Goal: Task Accomplishment & Management: Manage account settings

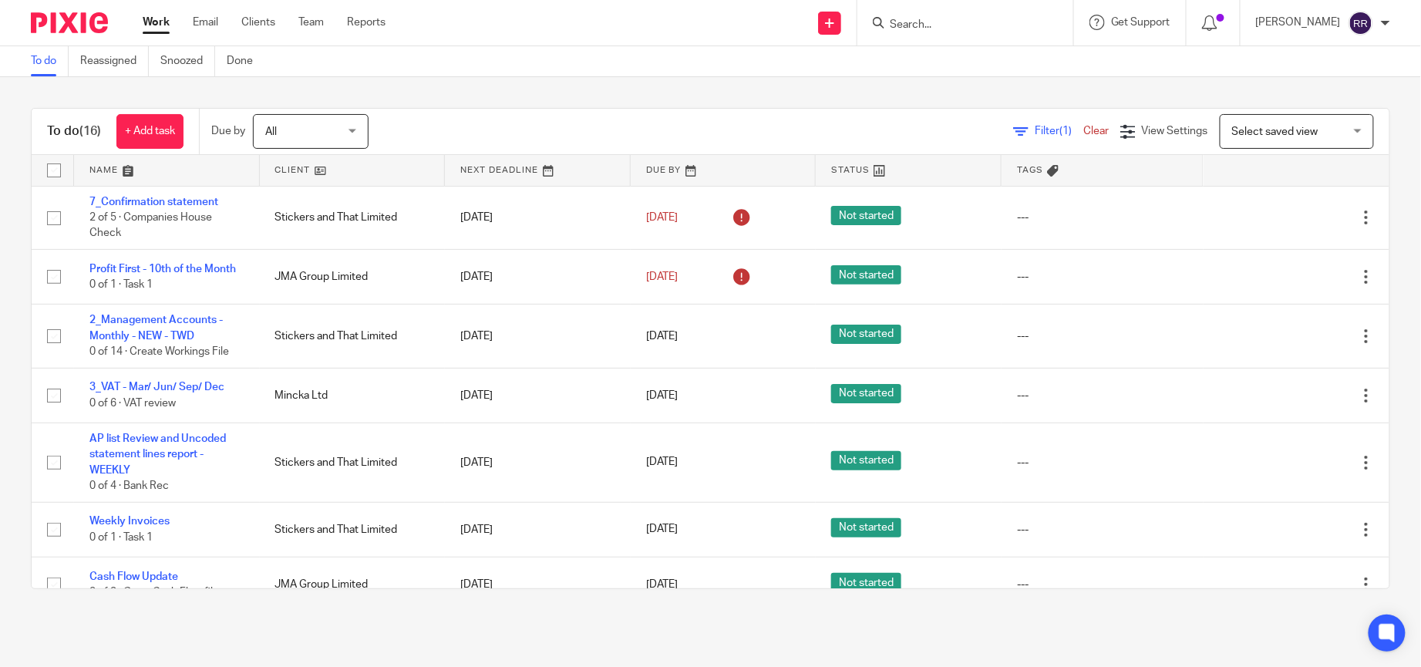
click at [133, 160] on link at bounding box center [167, 170] width 186 height 31
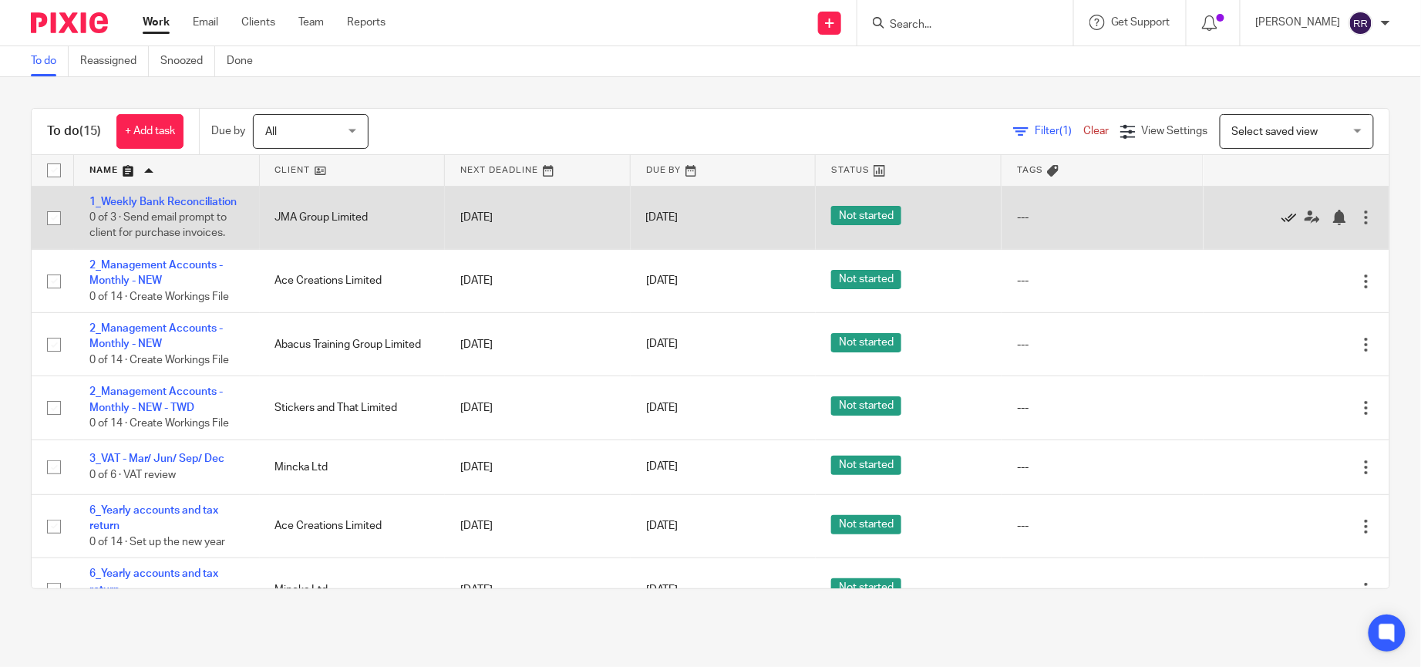
click at [1282, 224] on icon at bounding box center [1289, 217] width 15 height 15
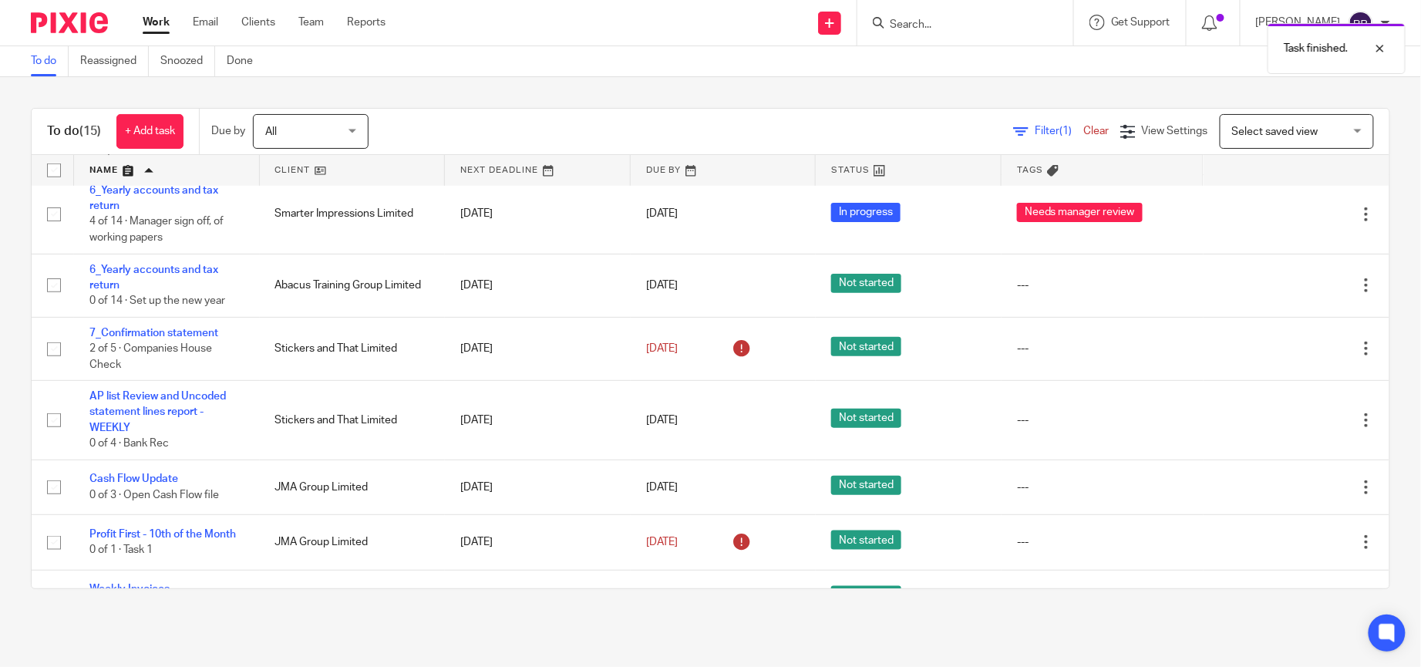
scroll to position [507, 0]
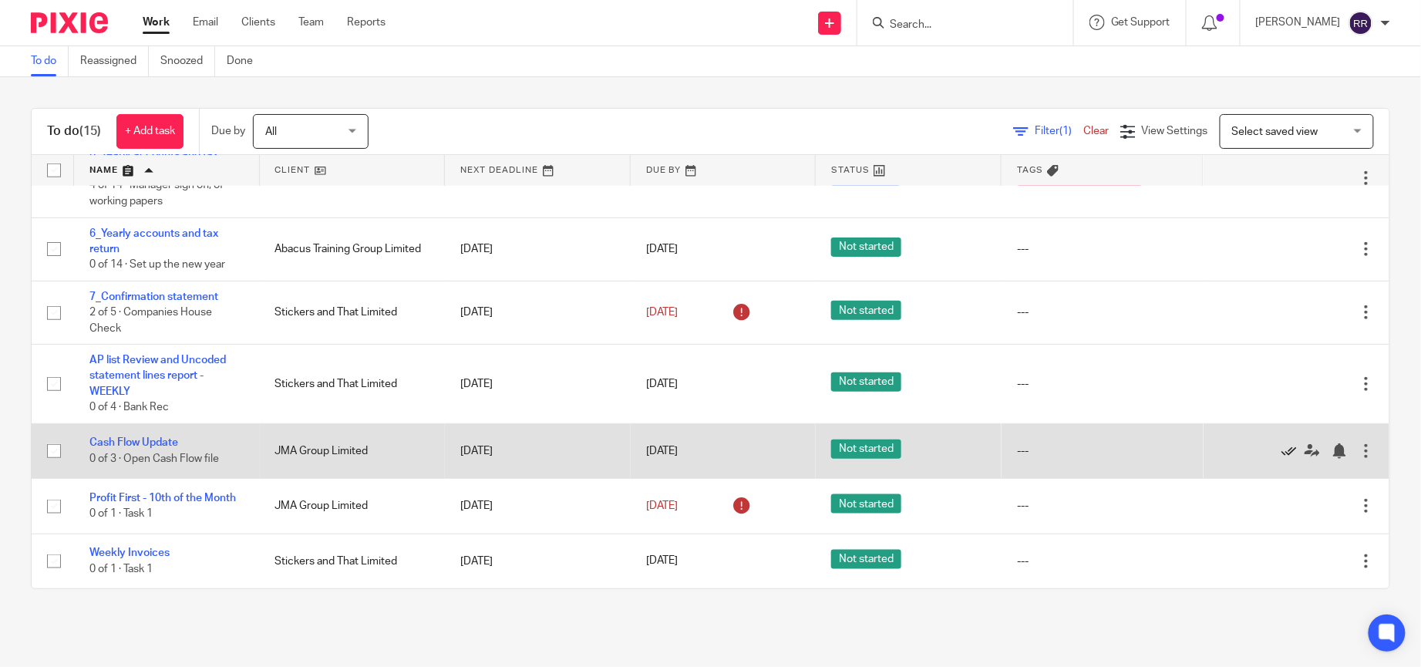
click at [1282, 443] on icon at bounding box center [1289, 450] width 15 height 15
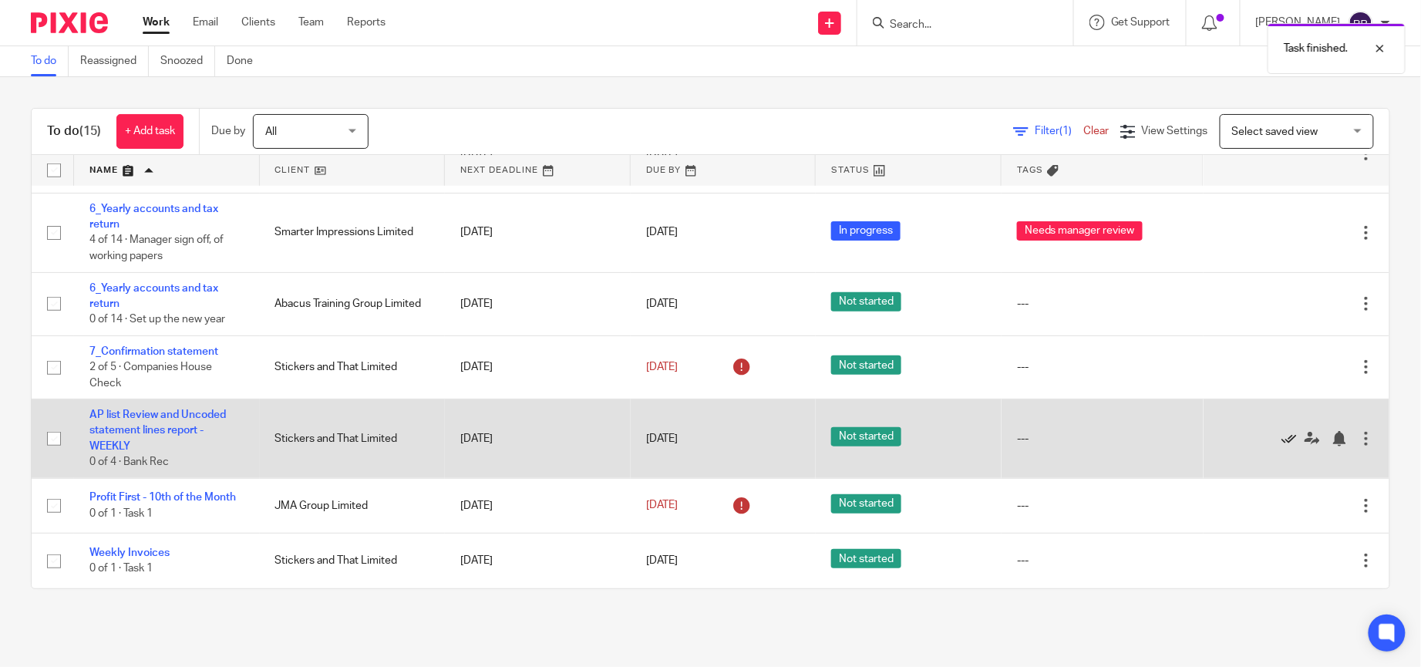
click at [1282, 431] on icon at bounding box center [1289, 438] width 15 height 15
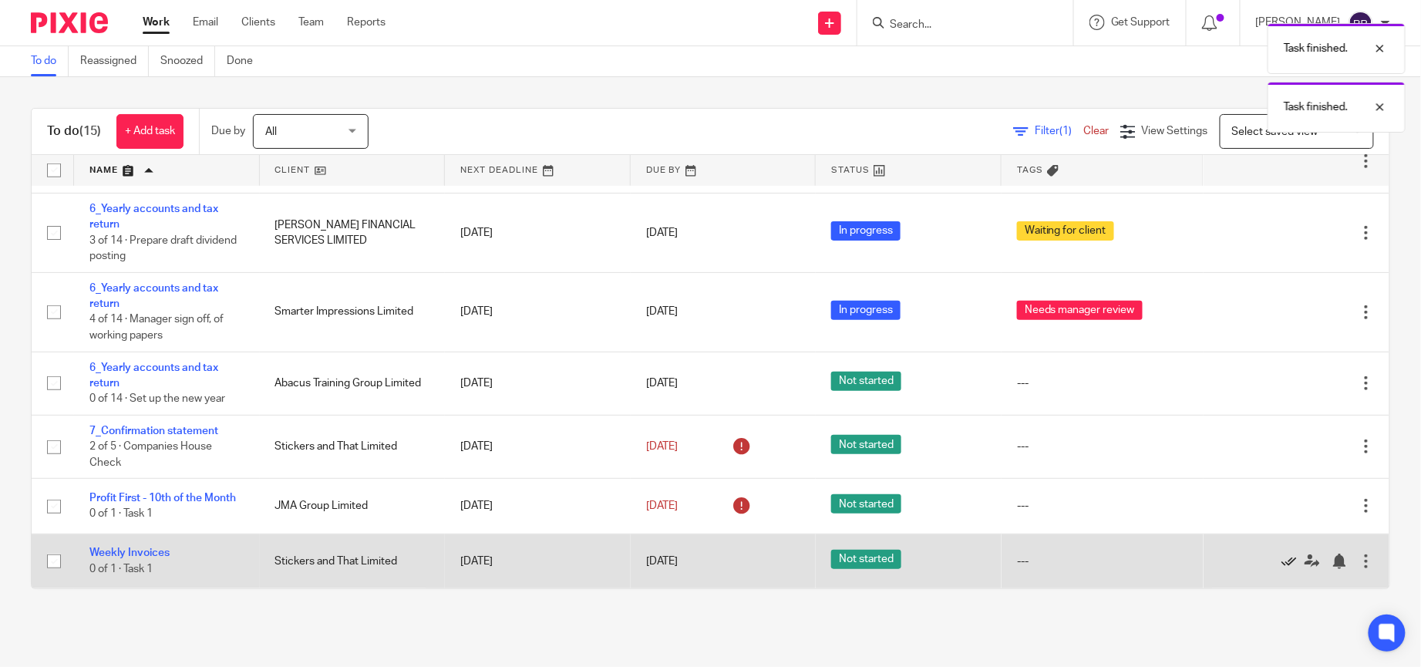
click at [1282, 565] on icon at bounding box center [1289, 561] width 15 height 15
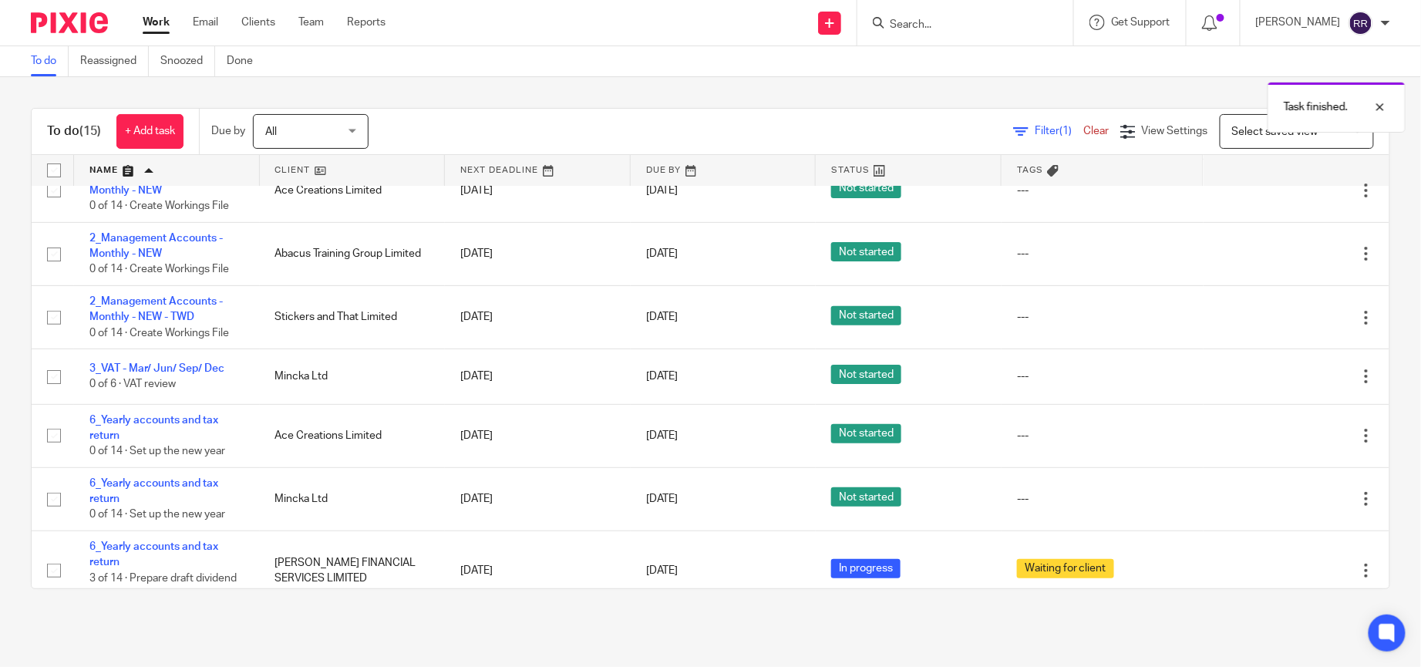
scroll to position [0, 0]
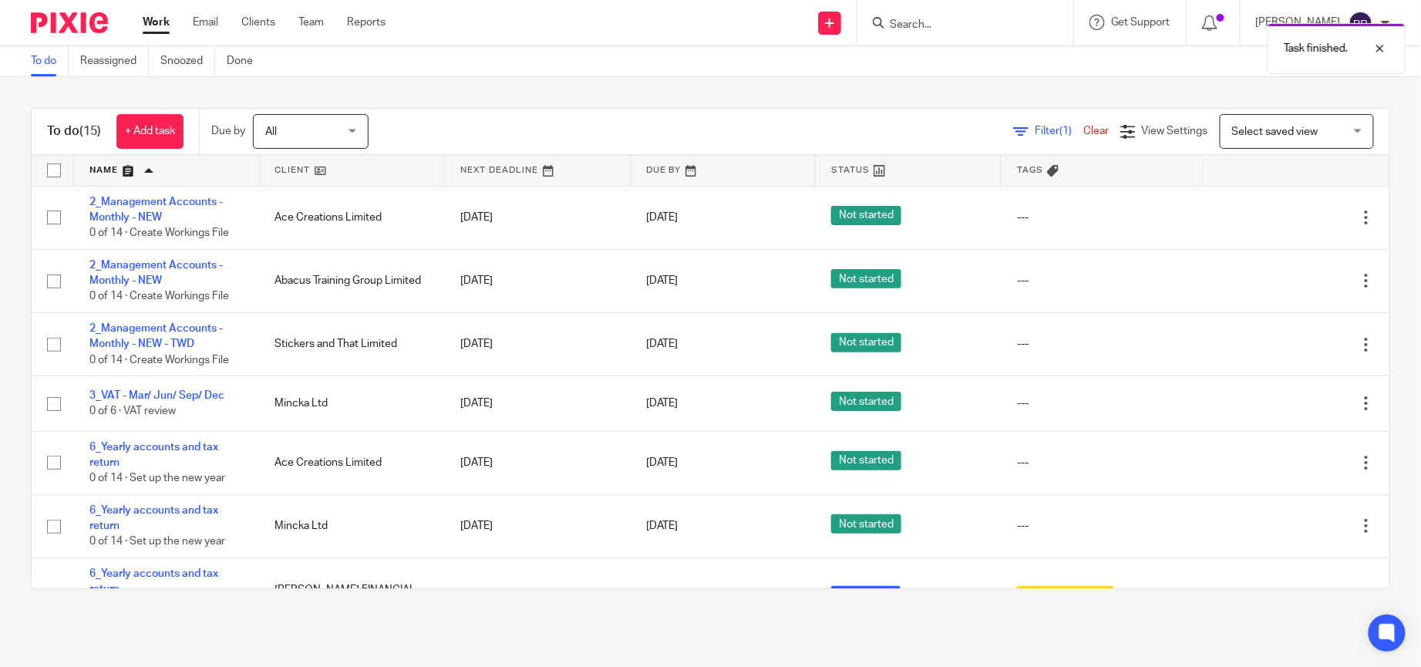
click at [146, 170] on link at bounding box center [167, 170] width 186 height 31
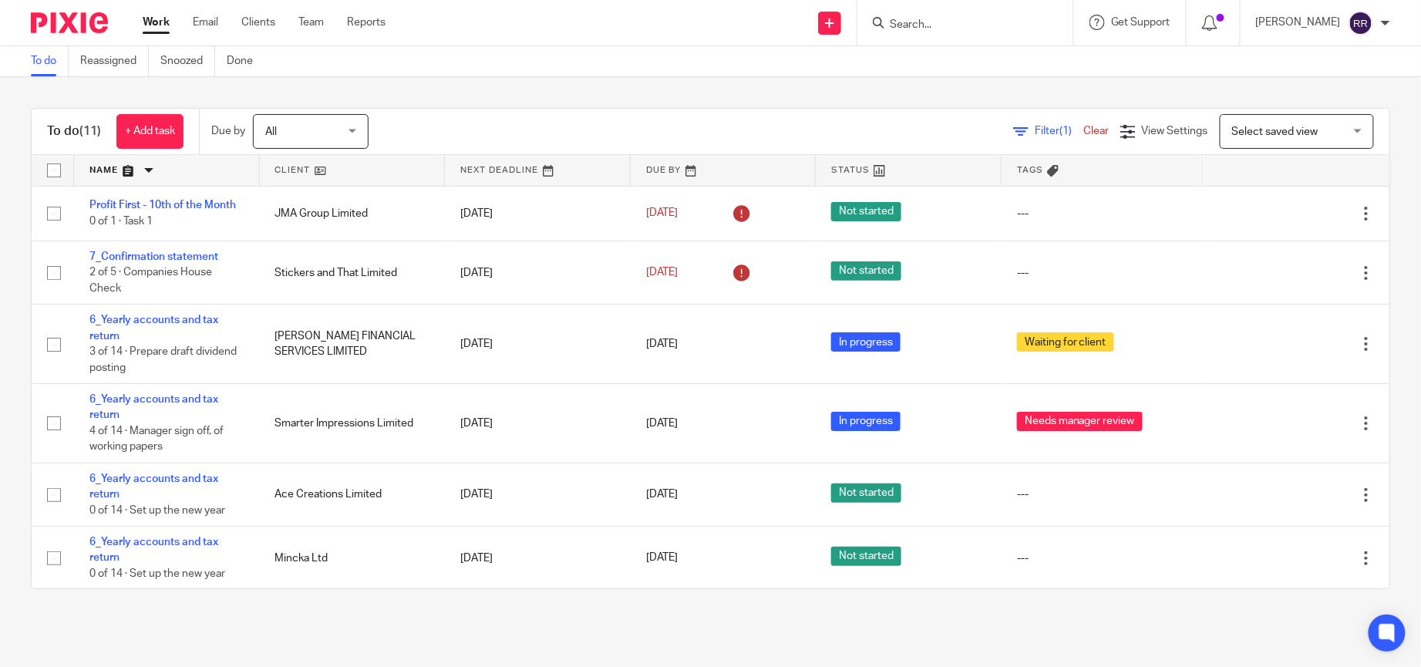
click at [130, 178] on link at bounding box center [167, 170] width 186 height 31
